Goal: Transaction & Acquisition: Purchase product/service

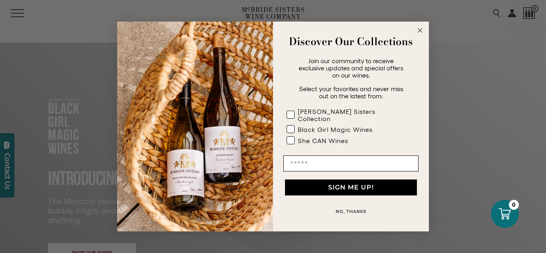
click at [356, 209] on button "NO, THANKS" at bounding box center [350, 211] width 135 height 16
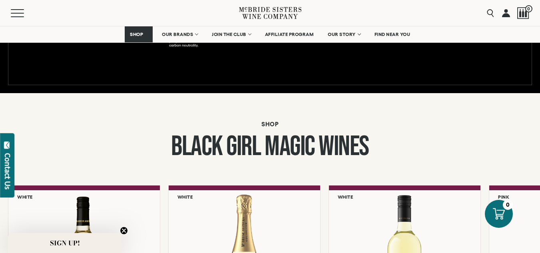
scroll to position [720, 0]
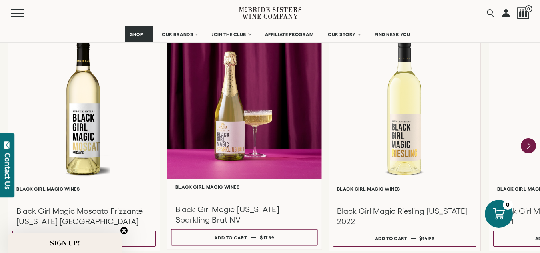
click at [208, 193] on div at bounding box center [244, 195] width 138 height 9
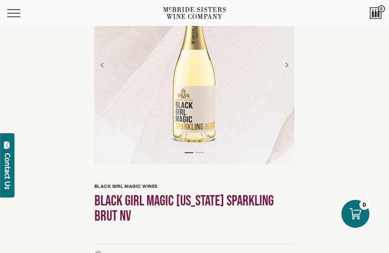
scroll to position [40, 0]
